Goal: Obtain resource: Download file/media

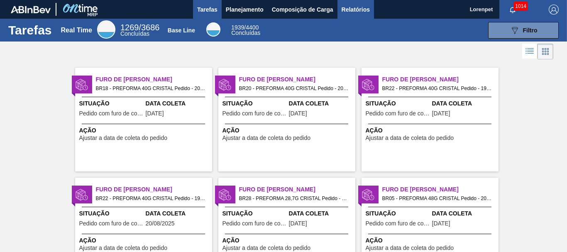
click at [351, 12] on span "Relatórios" at bounding box center [356, 10] width 28 height 10
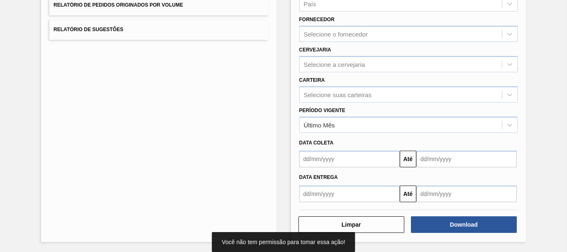
scroll to position [132, 0]
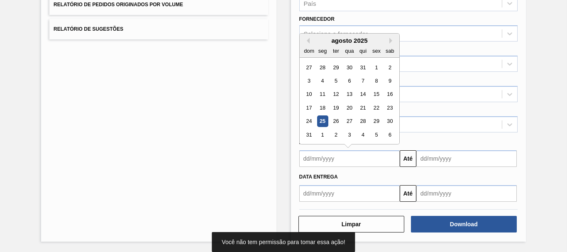
click at [341, 154] on input "text" at bounding box center [349, 158] width 100 height 17
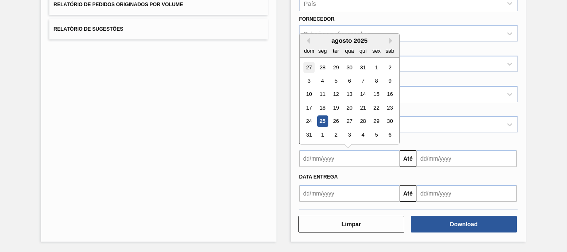
click at [312, 68] on div "27" at bounding box center [308, 67] width 11 height 11
type input "[DATE]"
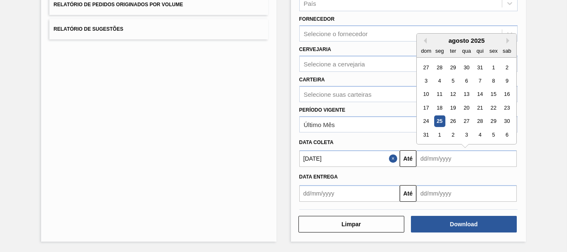
click at [430, 152] on input "text" at bounding box center [466, 158] width 100 height 17
click at [508, 132] on div "6" at bounding box center [506, 134] width 11 height 11
type input "[DATE]"
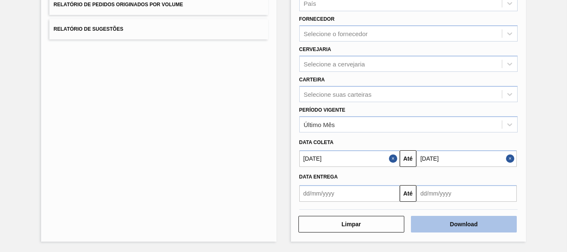
click at [460, 225] on button "Download" at bounding box center [464, 224] width 106 height 17
